Goal: Task Accomplishment & Management: Manage account settings

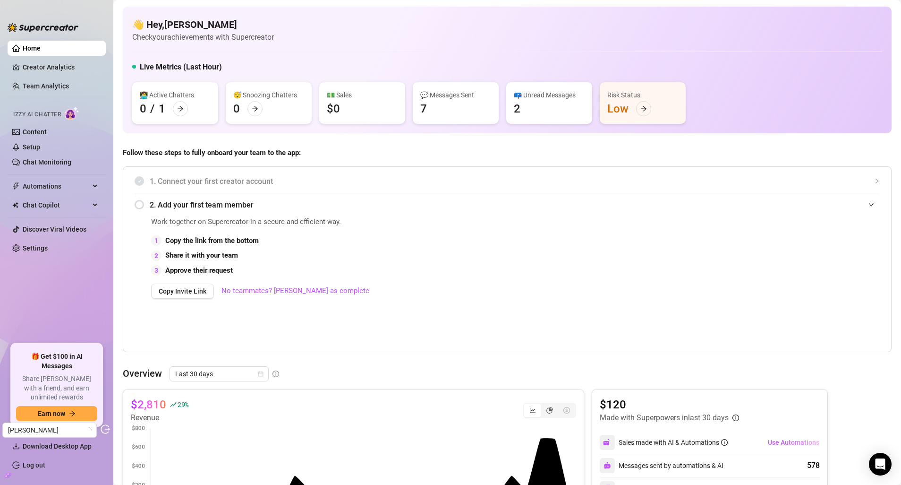
click at [34, 149] on link "Setup" at bounding box center [31, 147] width 17 height 8
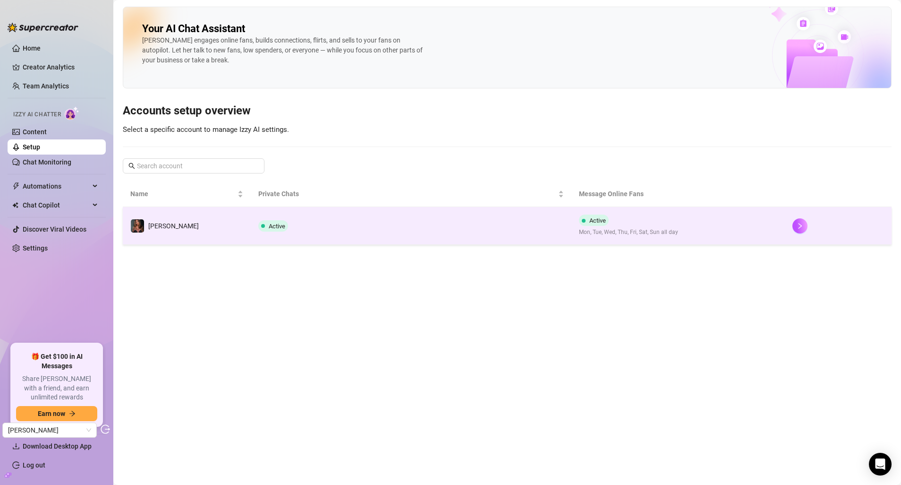
click at [329, 233] on td "Active" at bounding box center [411, 226] width 320 height 38
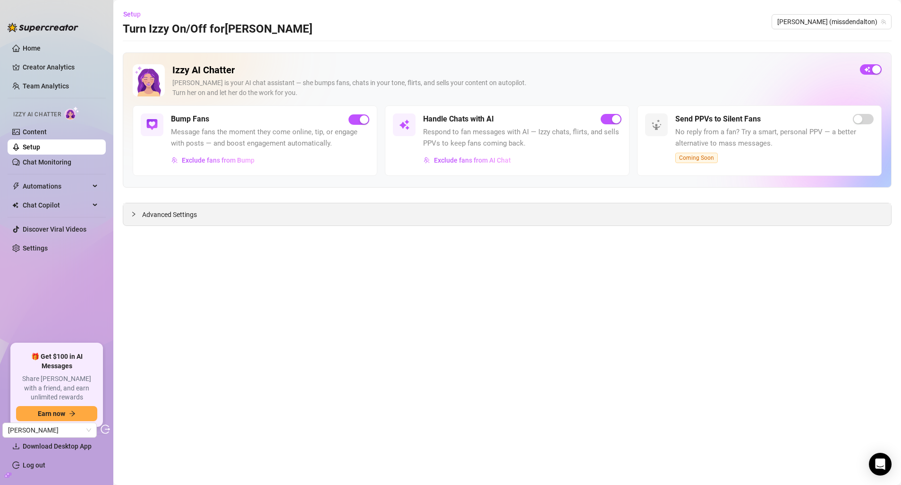
click at [183, 218] on span "Advanced Settings" at bounding box center [169, 214] width 55 height 10
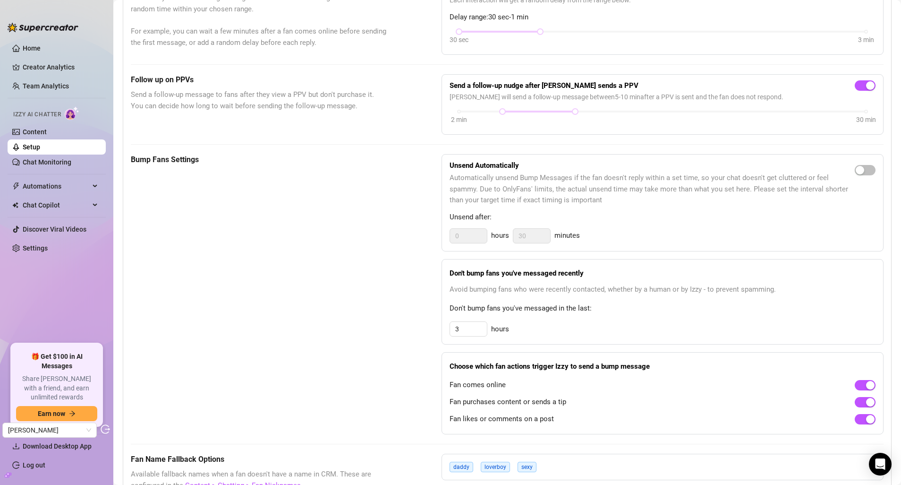
scroll to position [366, 0]
